Goal: Navigation & Orientation: Find specific page/section

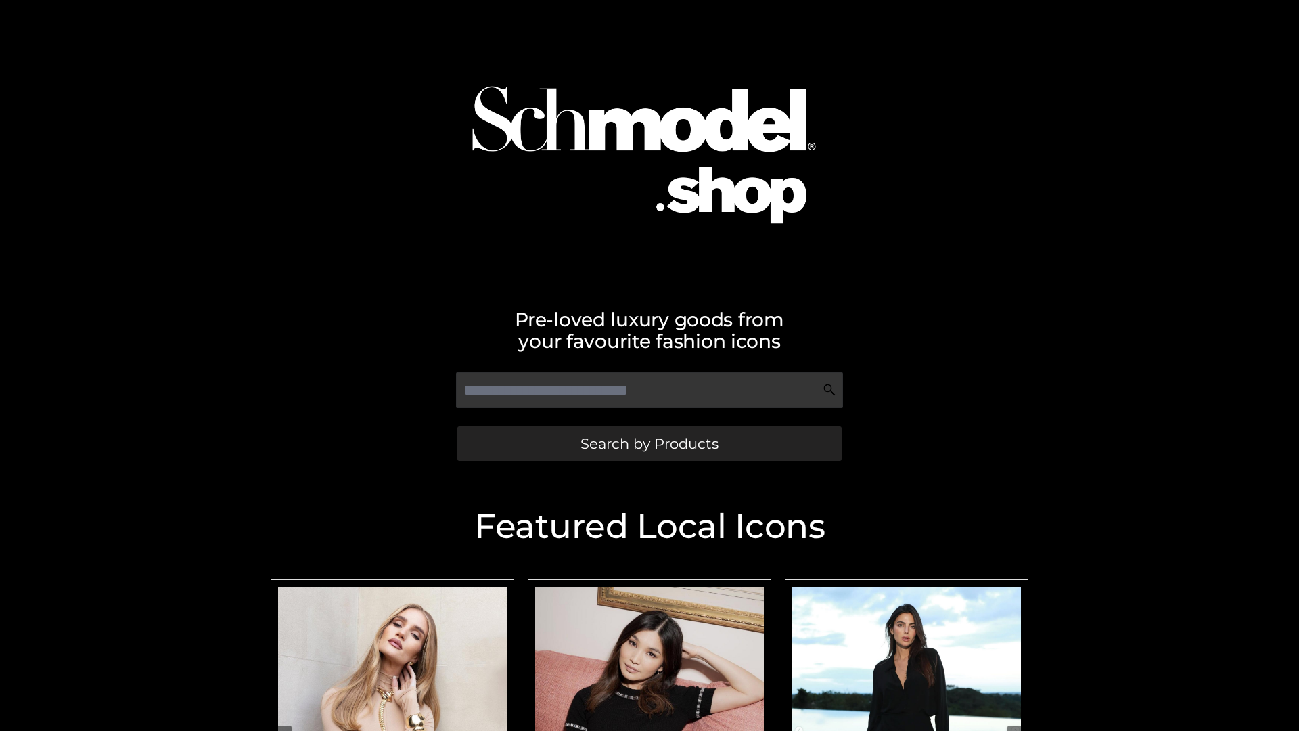
click at [649, 443] on span "Search by Products" at bounding box center [650, 443] width 138 height 14
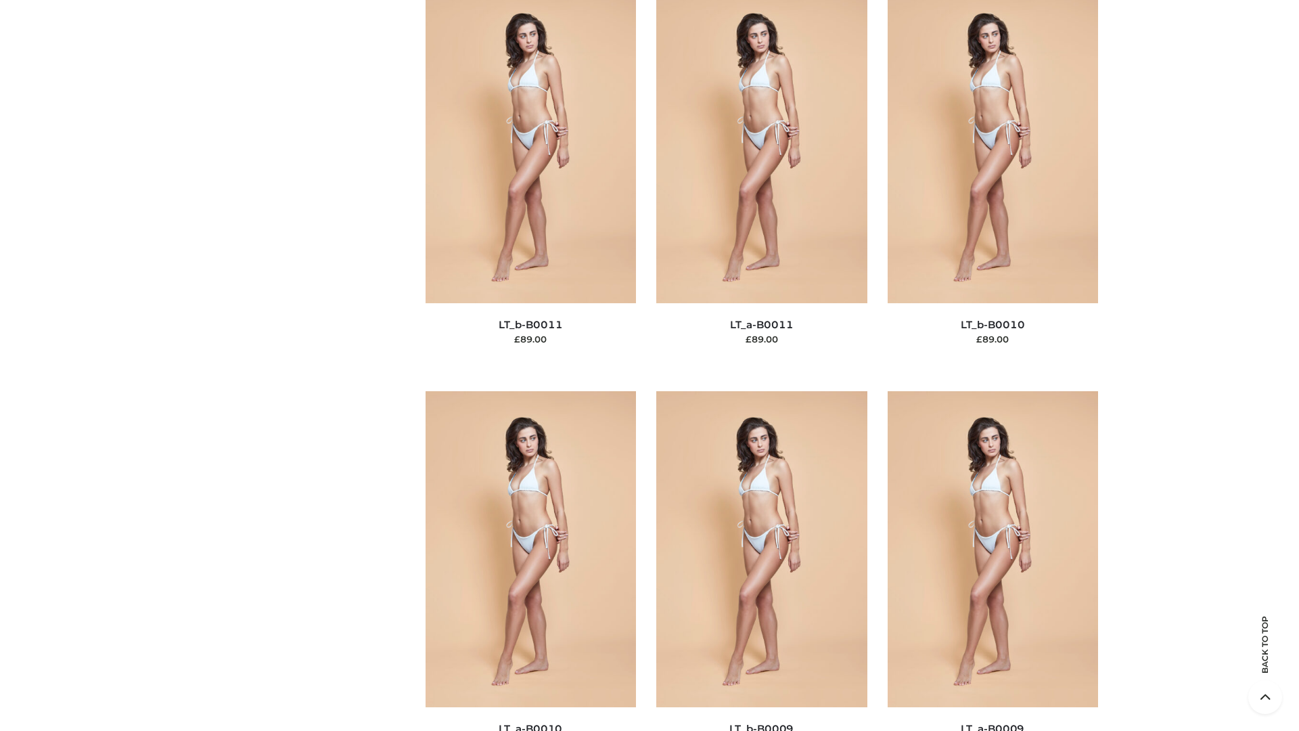
scroll to position [6077, 0]
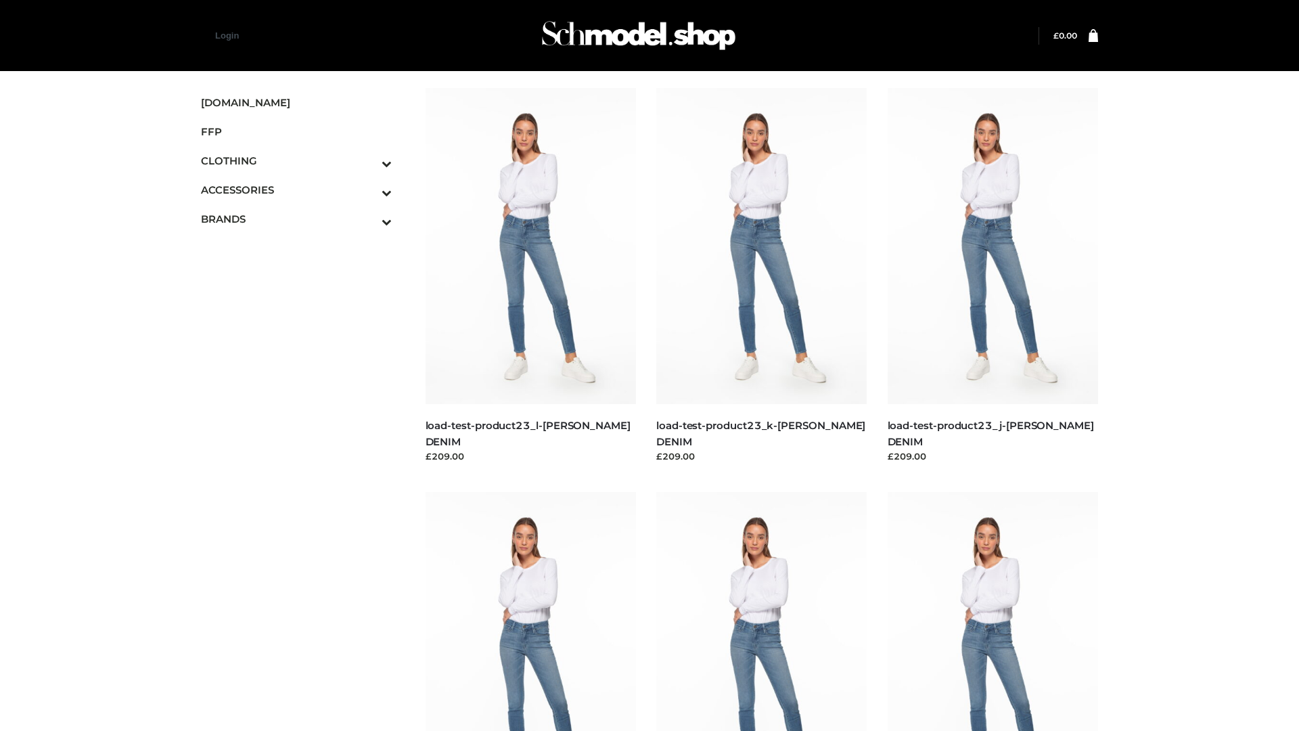
scroll to position [1187, 0]
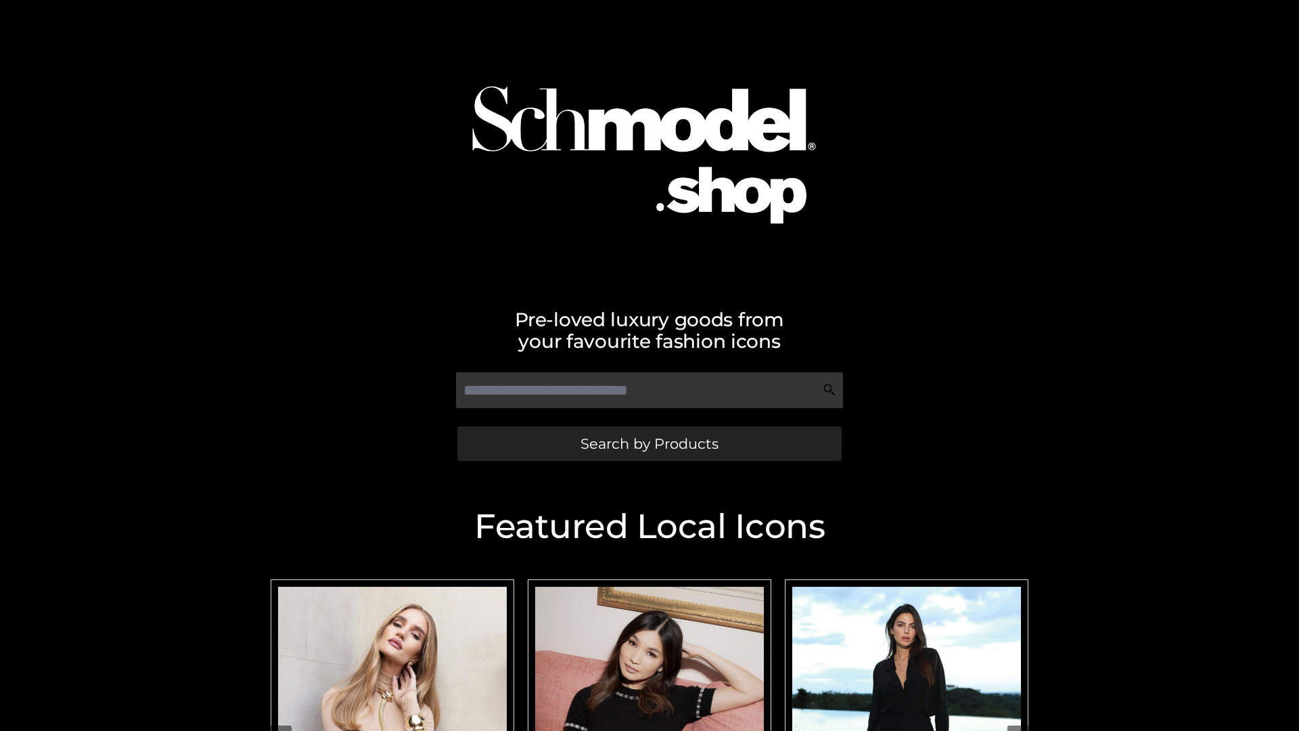
click at [649, 443] on span "Search by Products" at bounding box center [650, 443] width 138 height 14
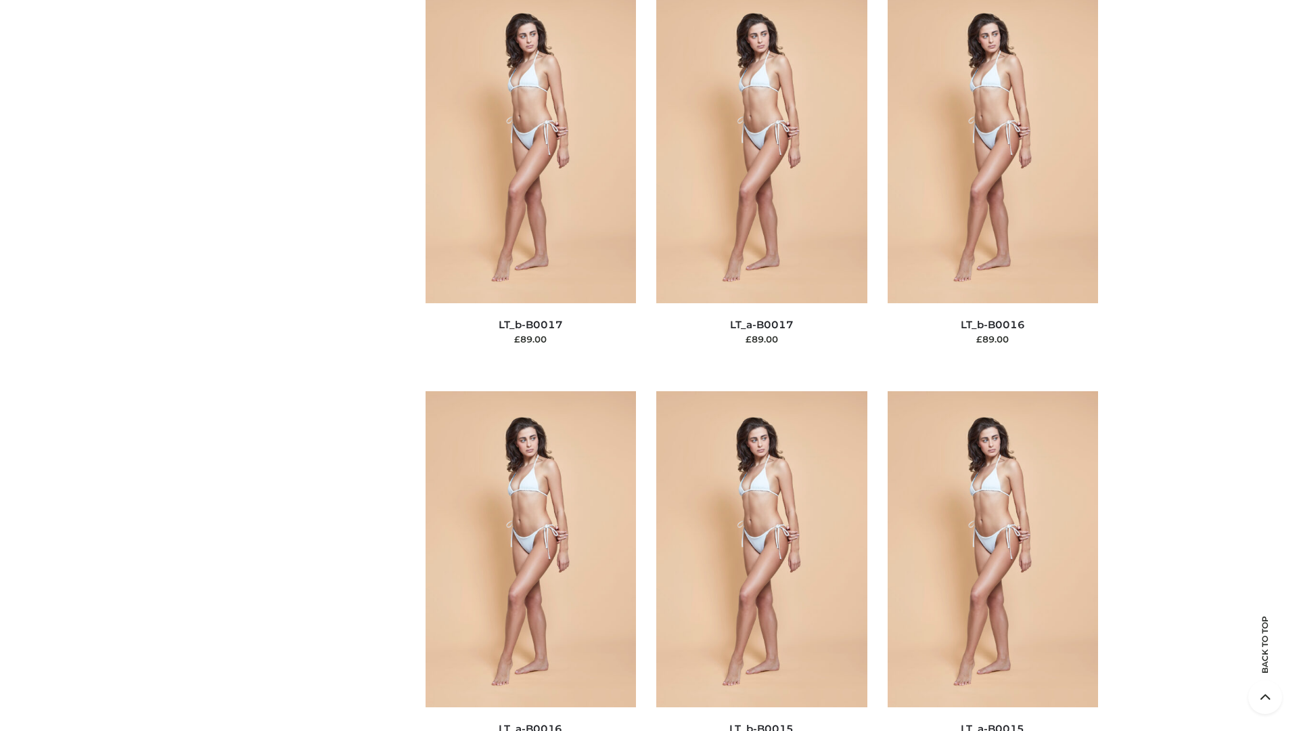
scroll to position [4447, 0]
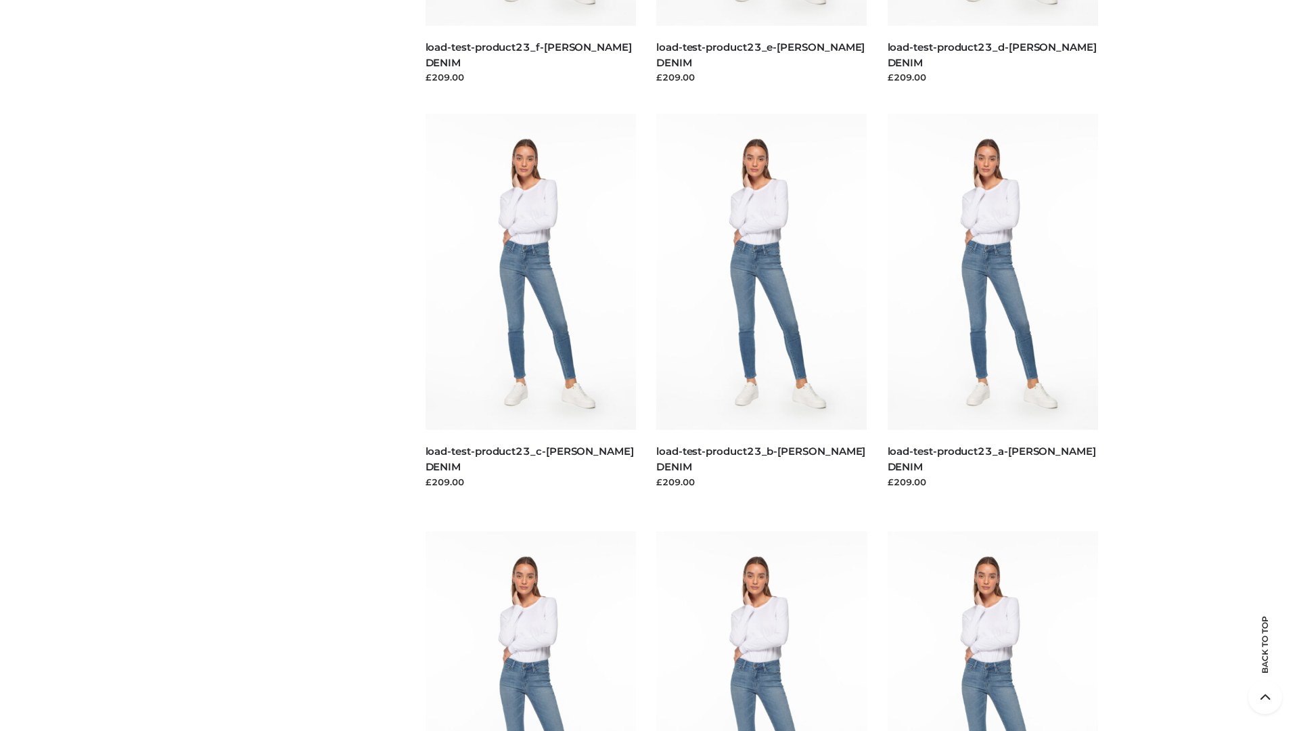
scroll to position [1187, 0]
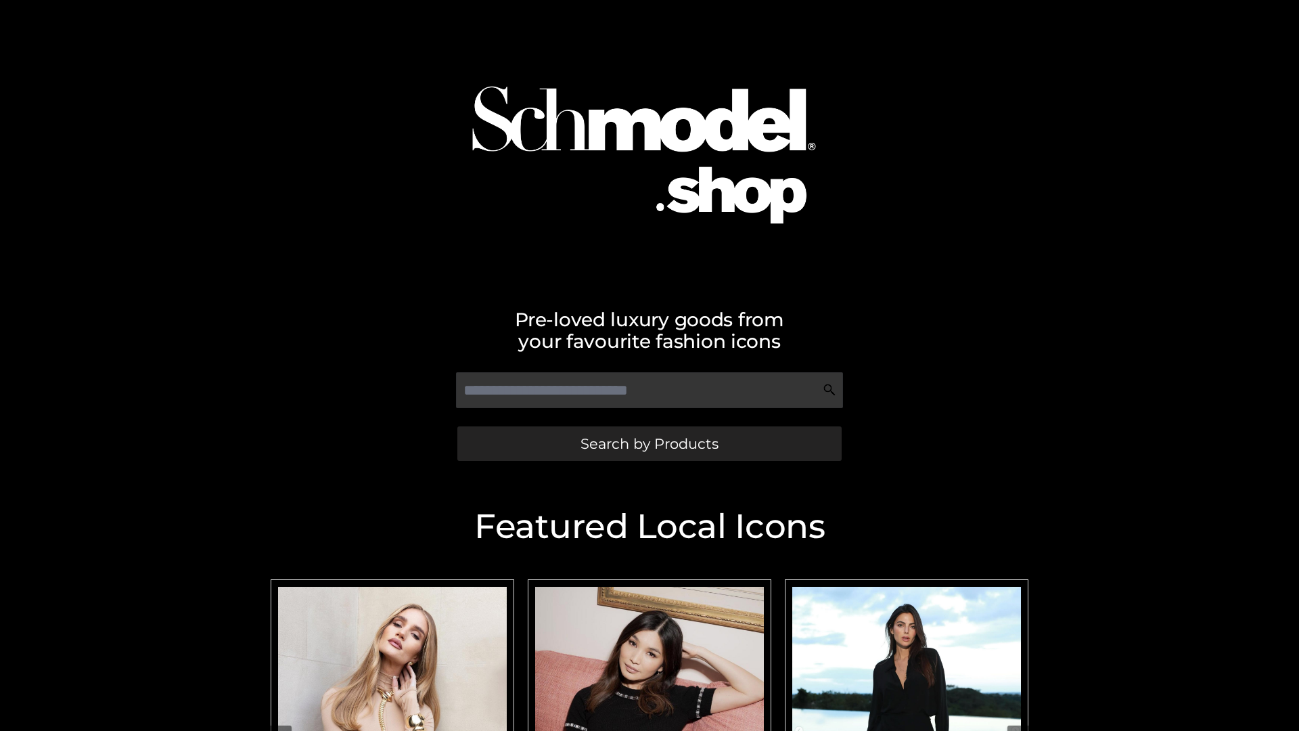
click at [649, 443] on span "Search by Products" at bounding box center [650, 443] width 138 height 14
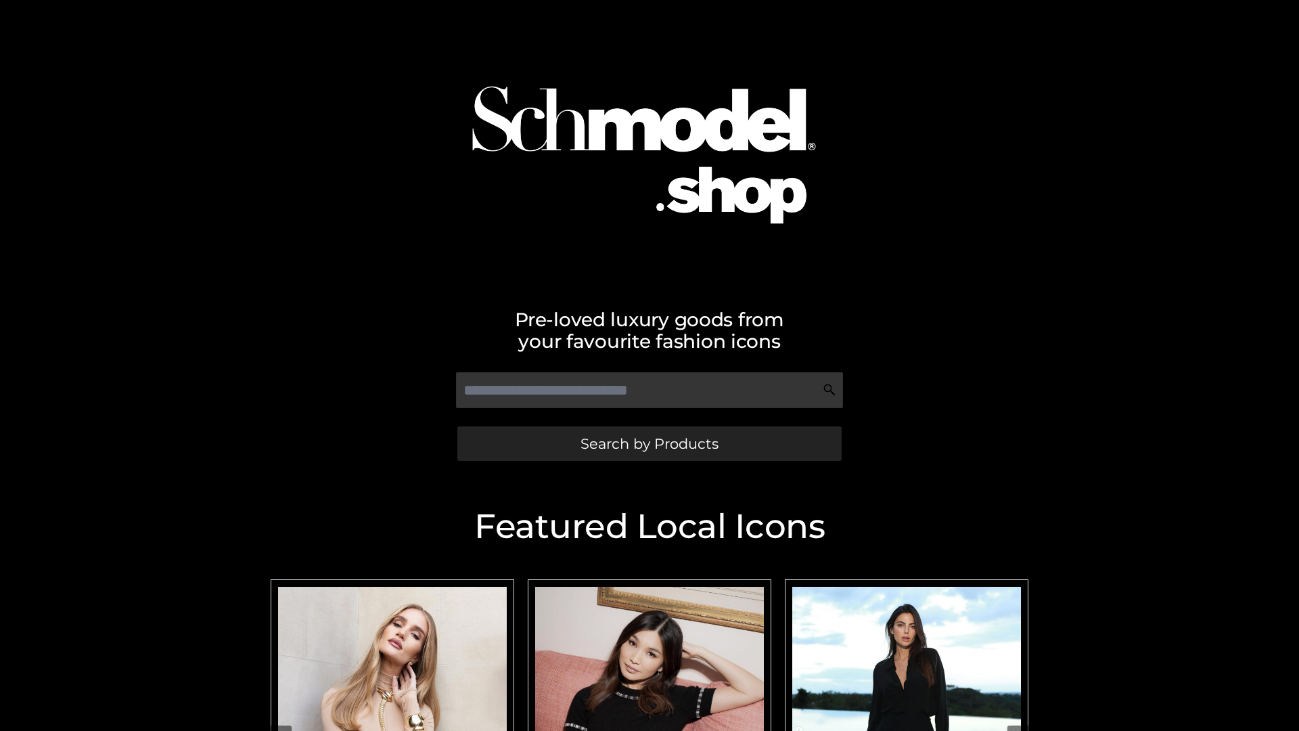
click at [649, 443] on span "Search by Products" at bounding box center [650, 443] width 138 height 14
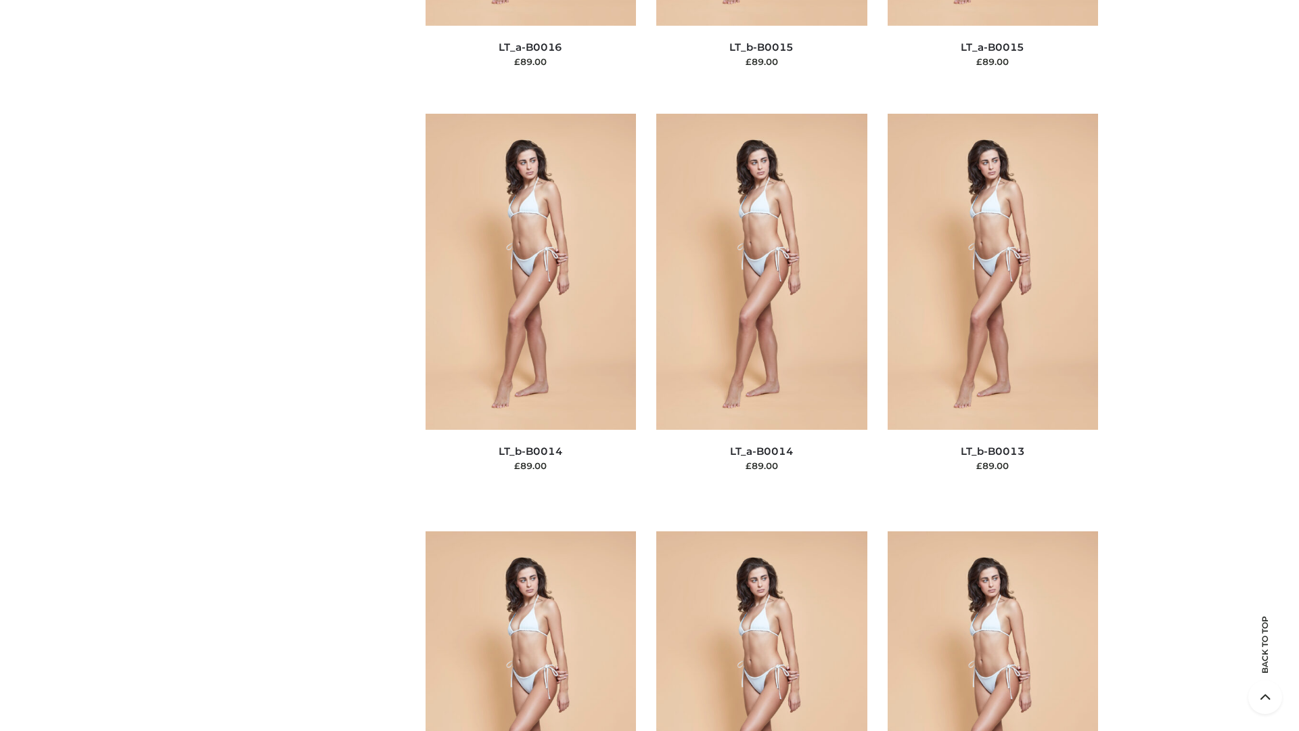
scroll to position [4812, 0]
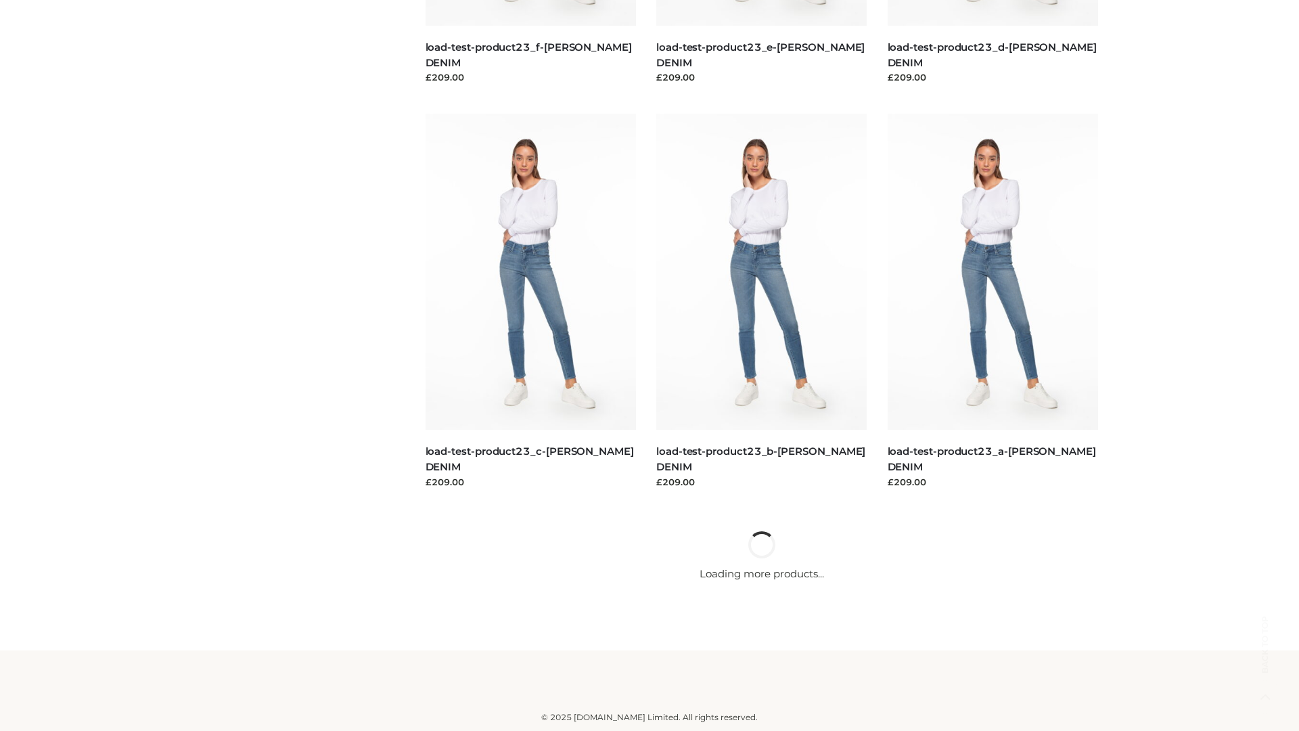
scroll to position [1187, 0]
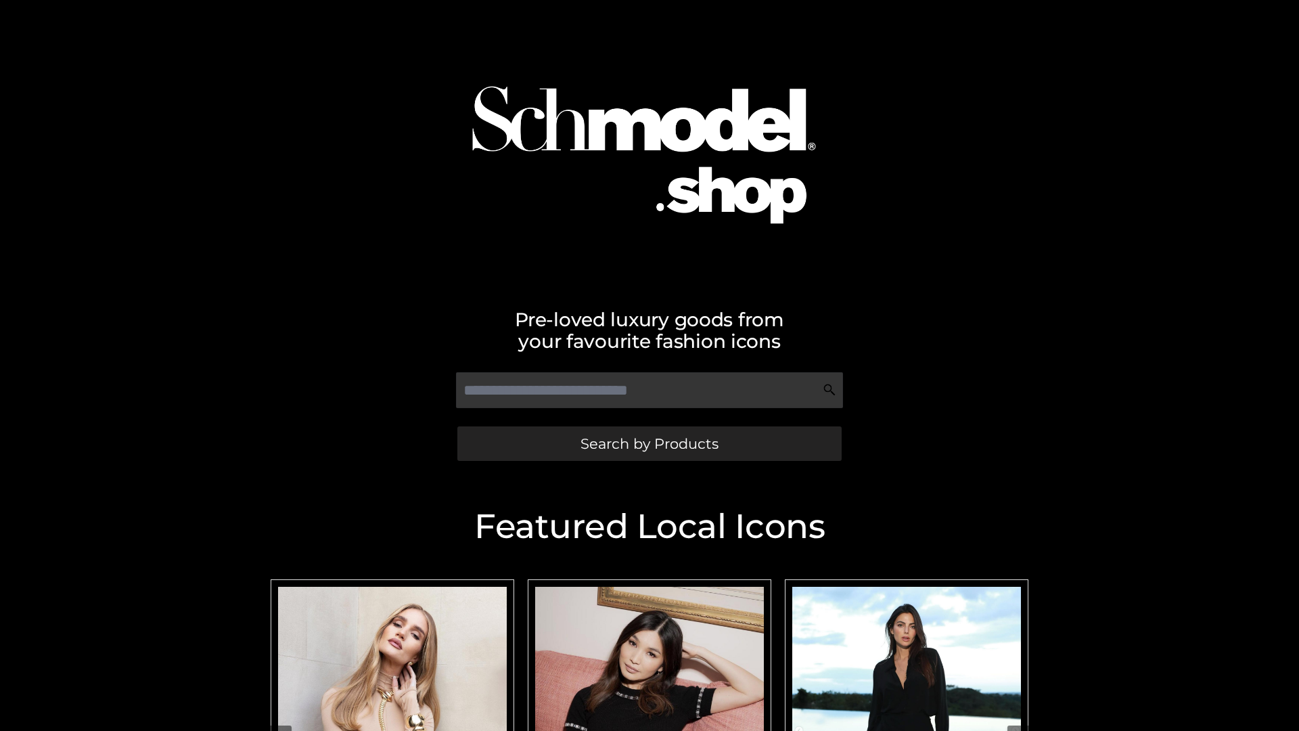
click at [649, 443] on span "Search by Products" at bounding box center [650, 443] width 138 height 14
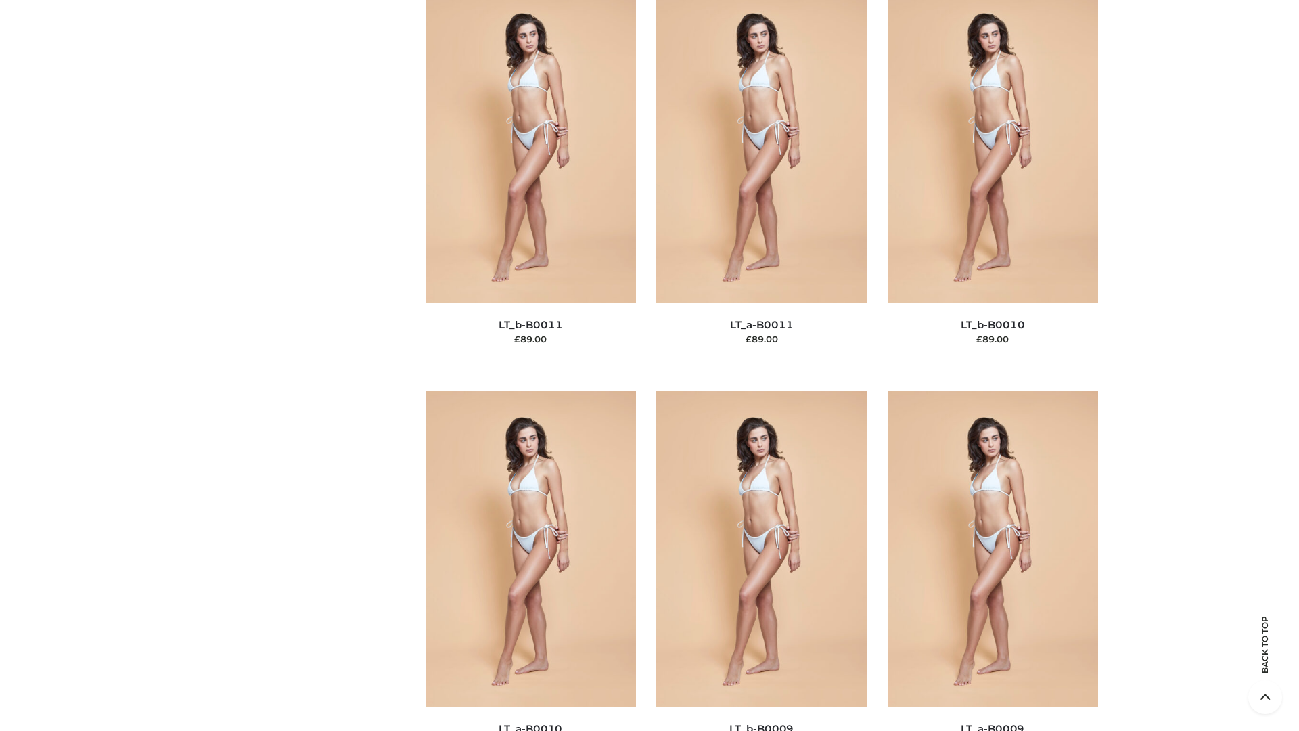
scroll to position [6077, 0]
